Goal: Navigation & Orientation: Find specific page/section

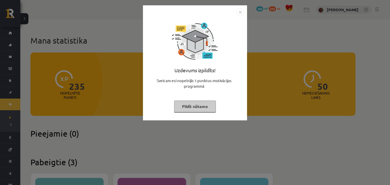
click at [181, 105] on button "Pildīt nākamo" at bounding box center [195, 107] width 42 height 12
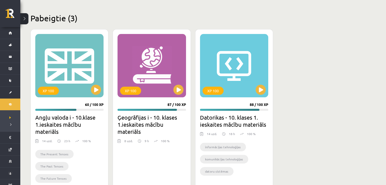
scroll to position [137, 0]
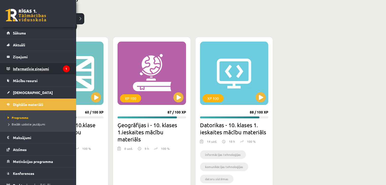
click at [25, 68] on legend "Informatīvie ziņojumi 1" at bounding box center [41, 69] width 57 height 12
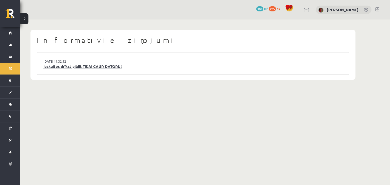
click at [62, 67] on link "Ieskaites drīkst pildīt TIKAI CAUR DATORU!" at bounding box center [192, 67] width 299 height 6
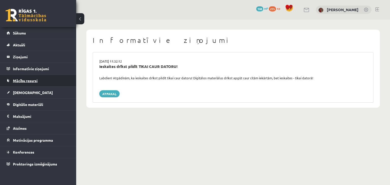
click at [37, 78] on span "Mācību resursi" at bounding box center [25, 80] width 25 height 5
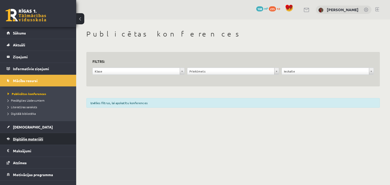
click at [34, 136] on link "Digitālie materiāli" at bounding box center [38, 139] width 63 height 12
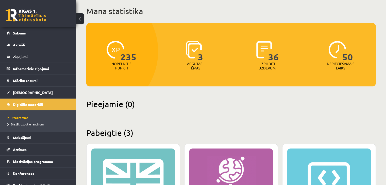
scroll to position [28, 0]
